Goal: Transaction & Acquisition: Purchase product/service

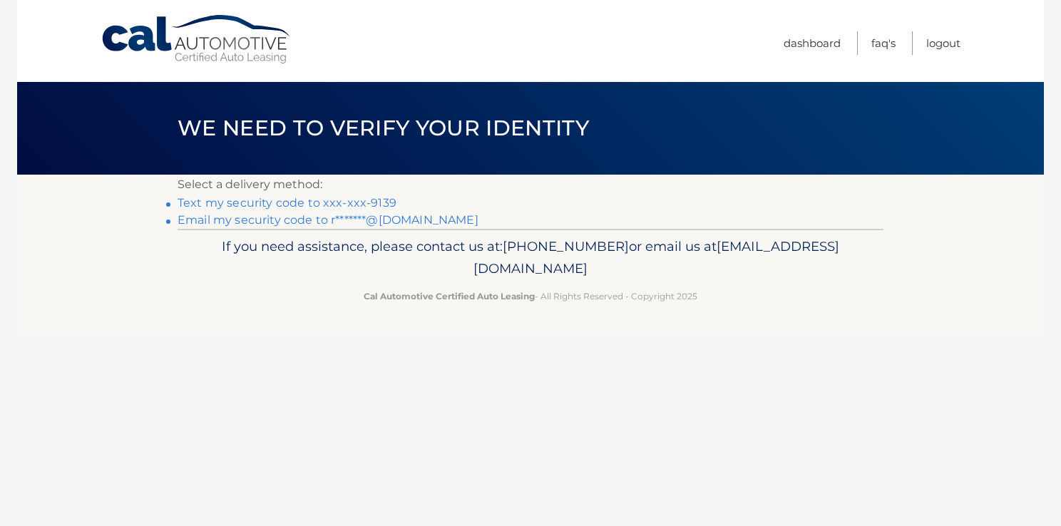
click at [322, 201] on link "Text my security code to xxx-xxx-9139" at bounding box center [287, 203] width 219 height 14
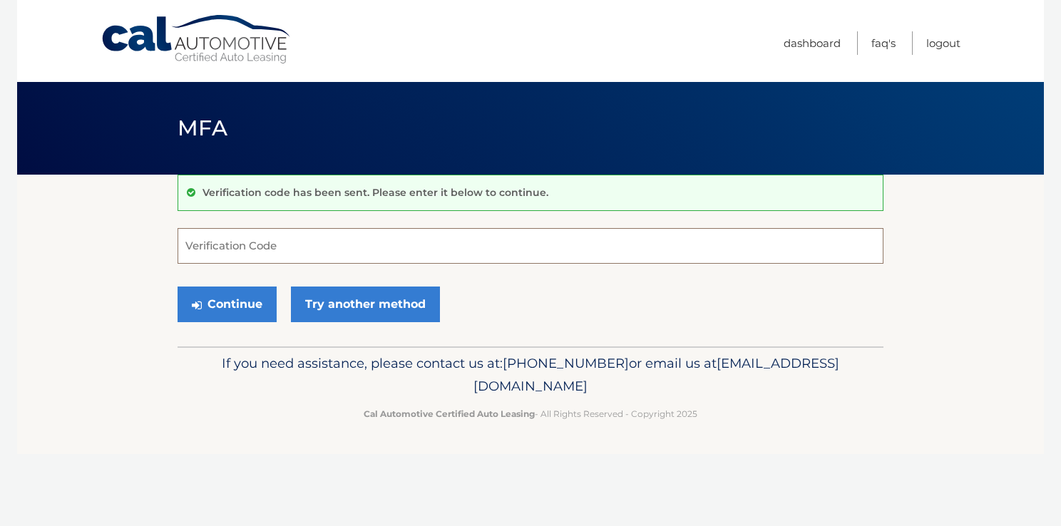
click at [292, 232] on input "Verification Code" at bounding box center [531, 246] width 706 height 36
type input "024777"
click at [239, 309] on button "Continue" at bounding box center [227, 305] width 99 height 36
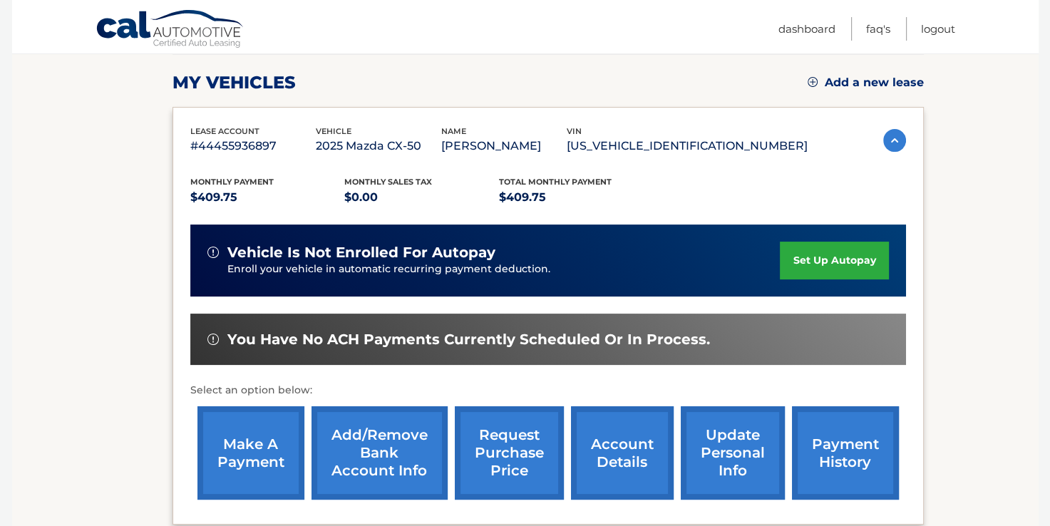
scroll to position [214, 0]
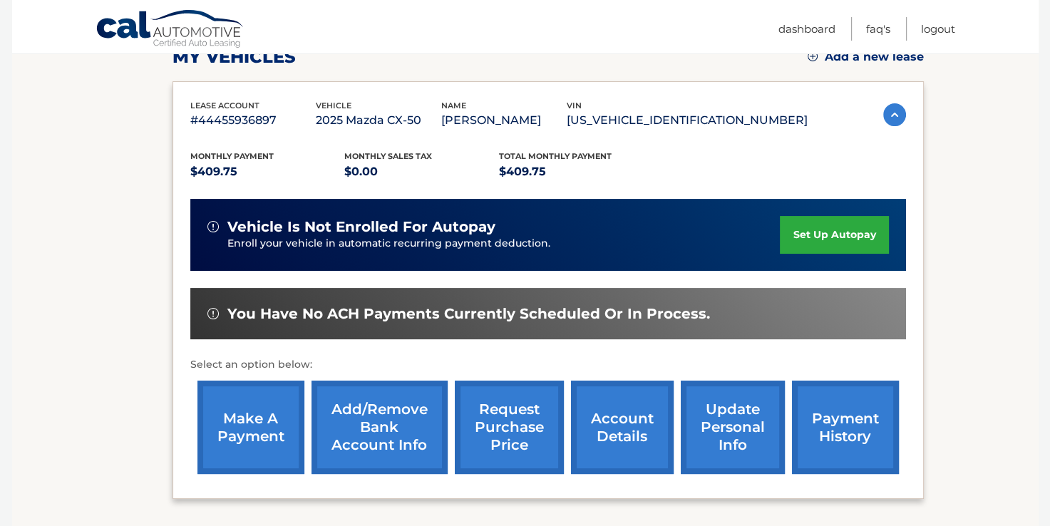
click at [222, 432] on link "make a payment" at bounding box center [251, 427] width 107 height 93
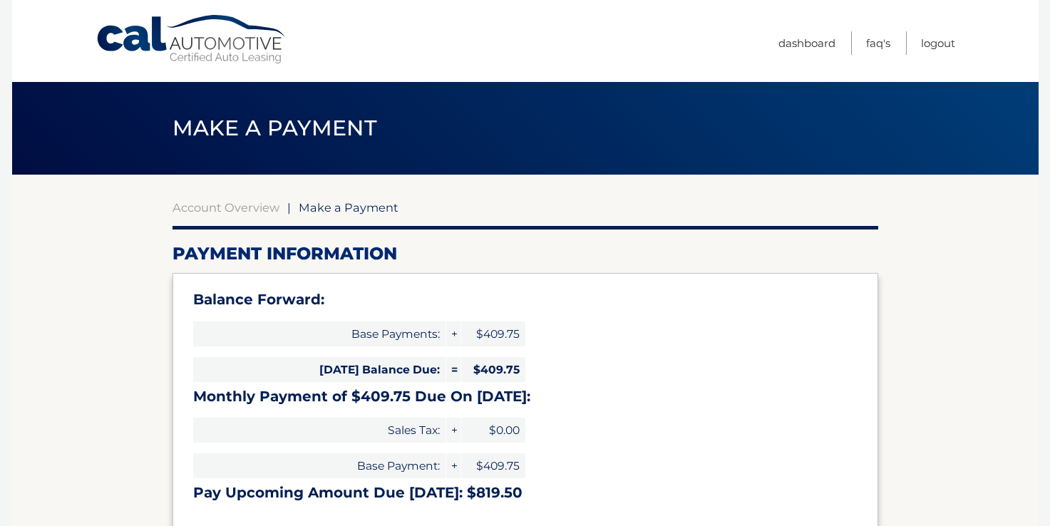
select select "ZTI2ZTY3NDctNWZjMC00YmE0LWEyNzktYjEwNzBmZWI5Njc5"
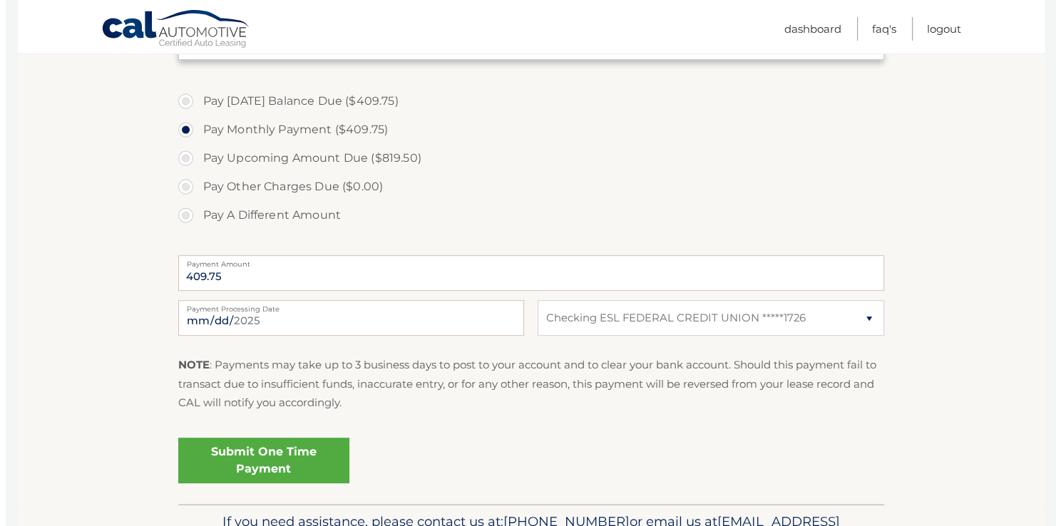
scroll to position [499, 0]
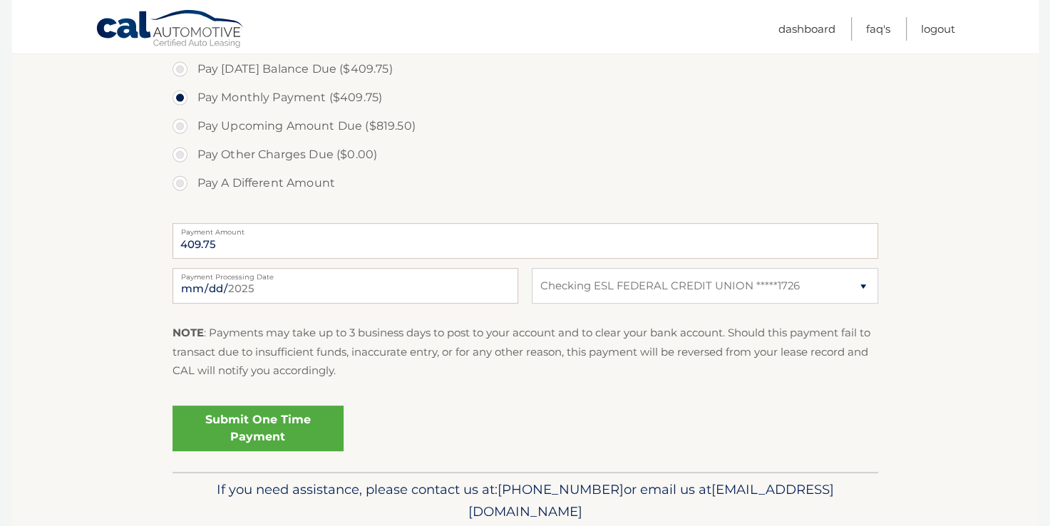
click at [240, 420] on link "Submit One Time Payment" at bounding box center [258, 429] width 171 height 46
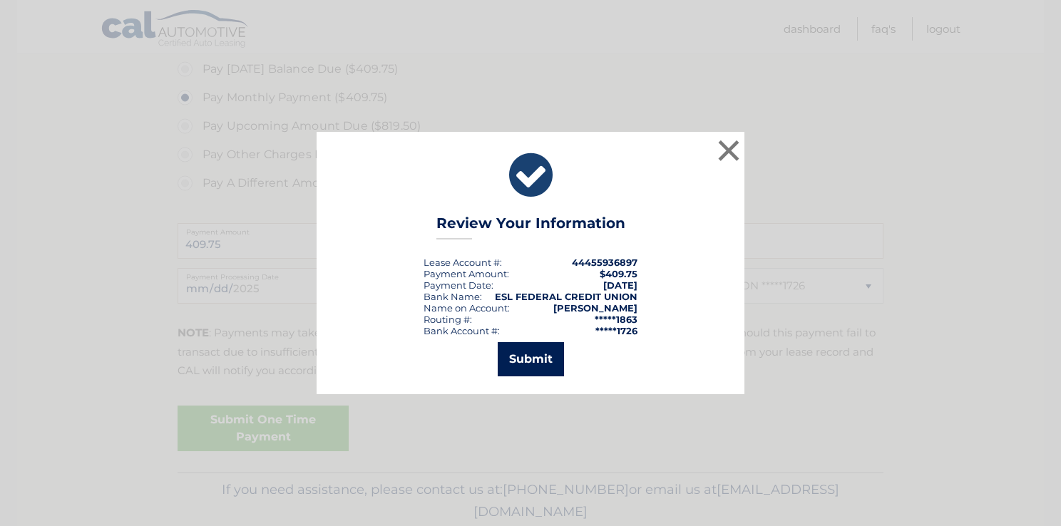
click at [536, 355] on button "Submit" at bounding box center [531, 359] width 66 height 34
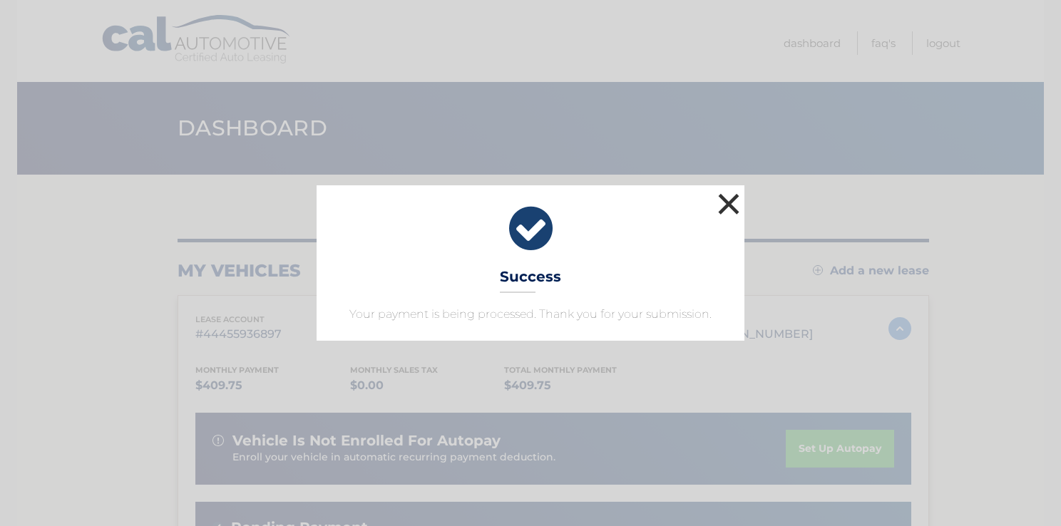
click at [727, 210] on button "×" at bounding box center [728, 204] width 29 height 29
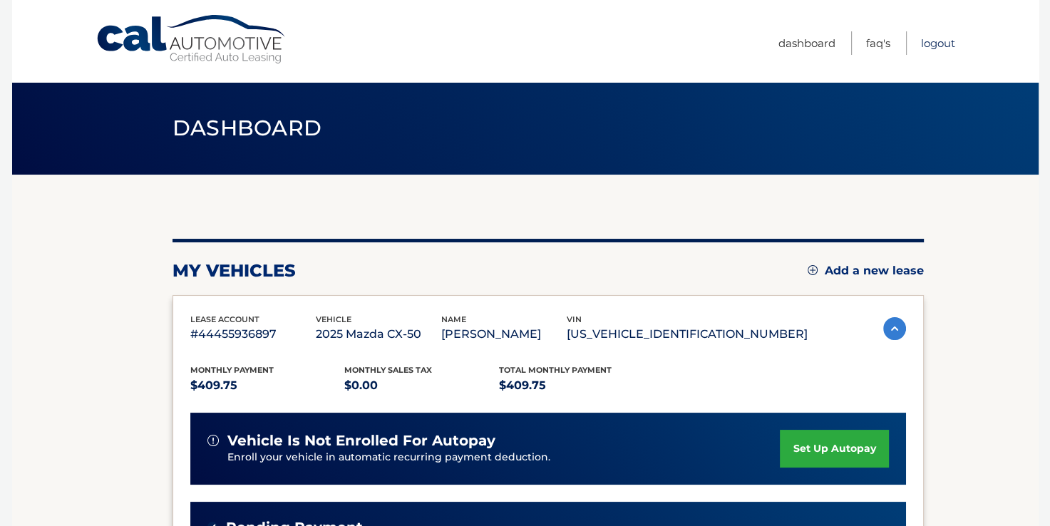
click at [935, 44] on link "Logout" at bounding box center [938, 43] width 34 height 24
